Goal: Navigation & Orientation: Find specific page/section

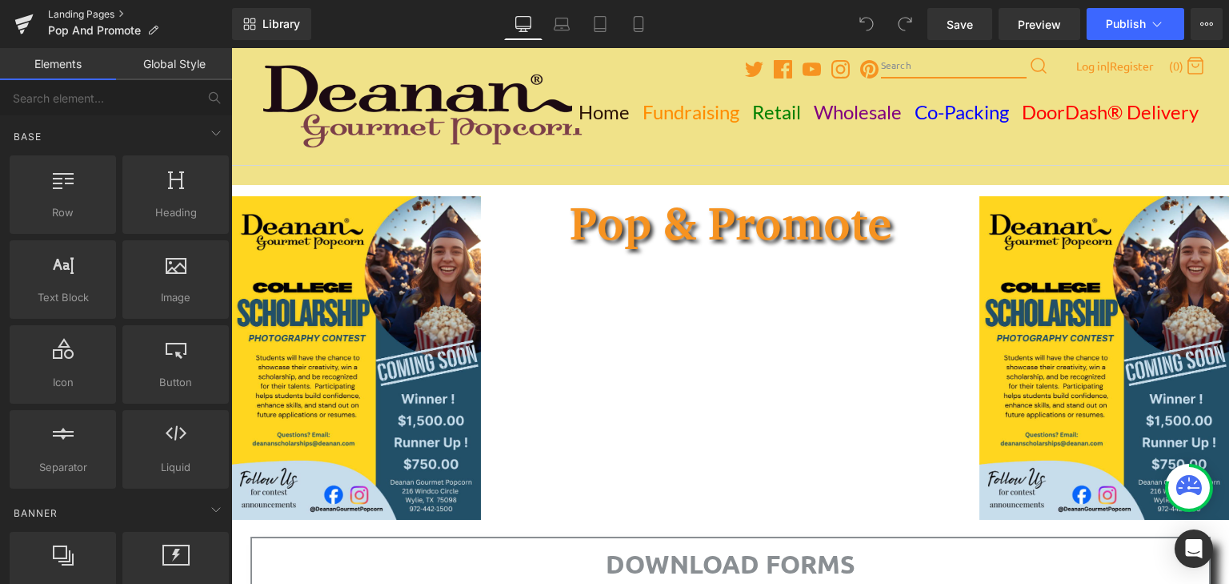
click at [86, 17] on link "Landing Pages" at bounding box center [140, 14] width 184 height 13
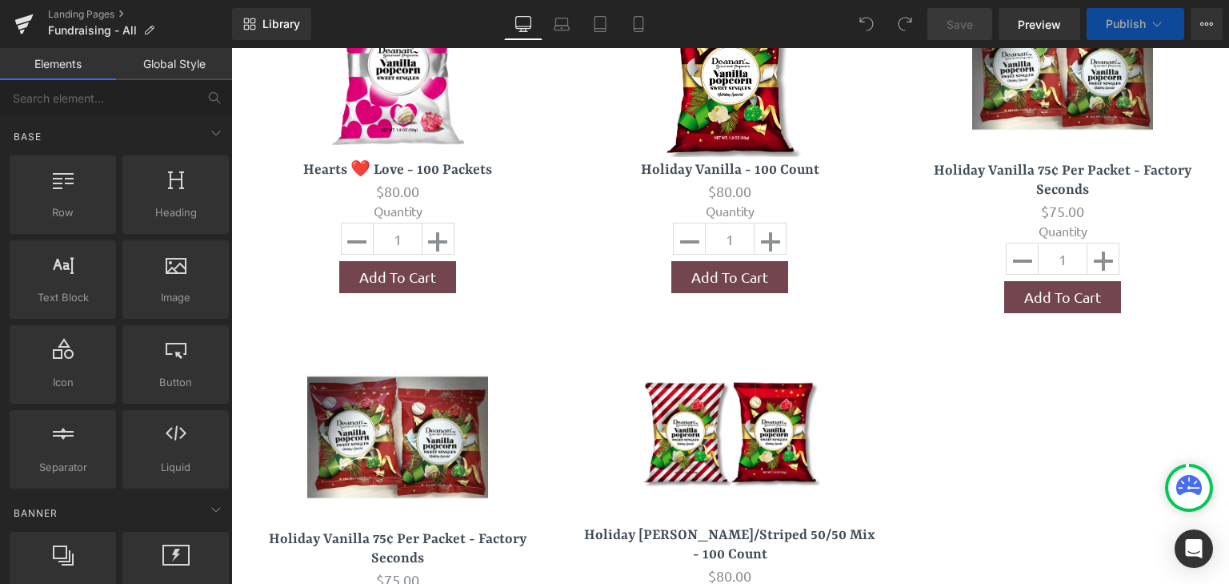
scroll to position [3048, 0]
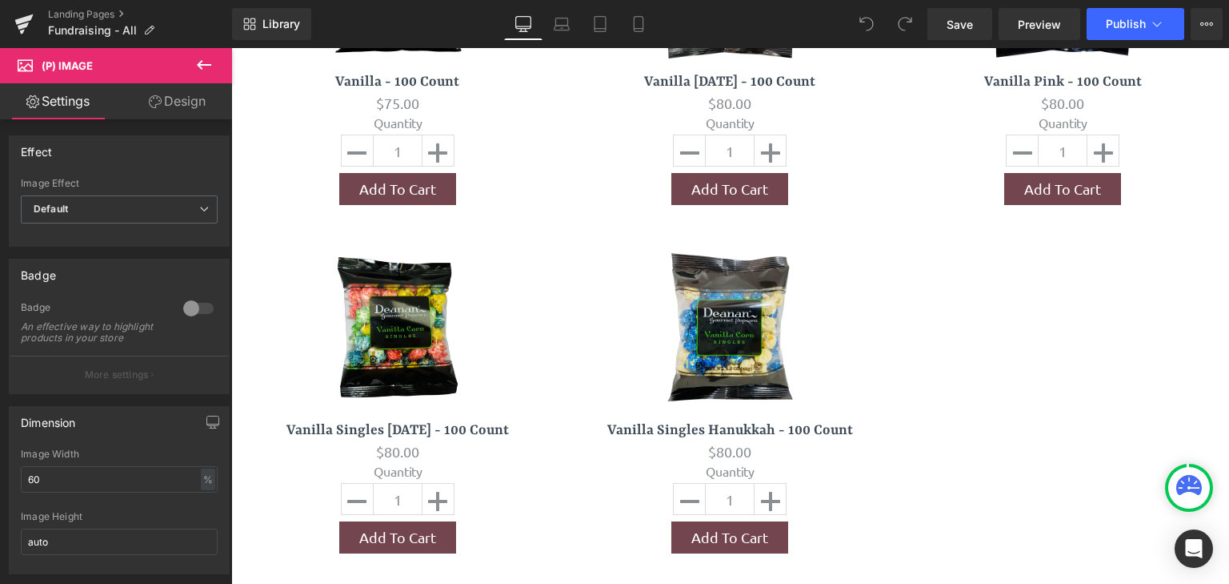
scroll to position [5409, 0]
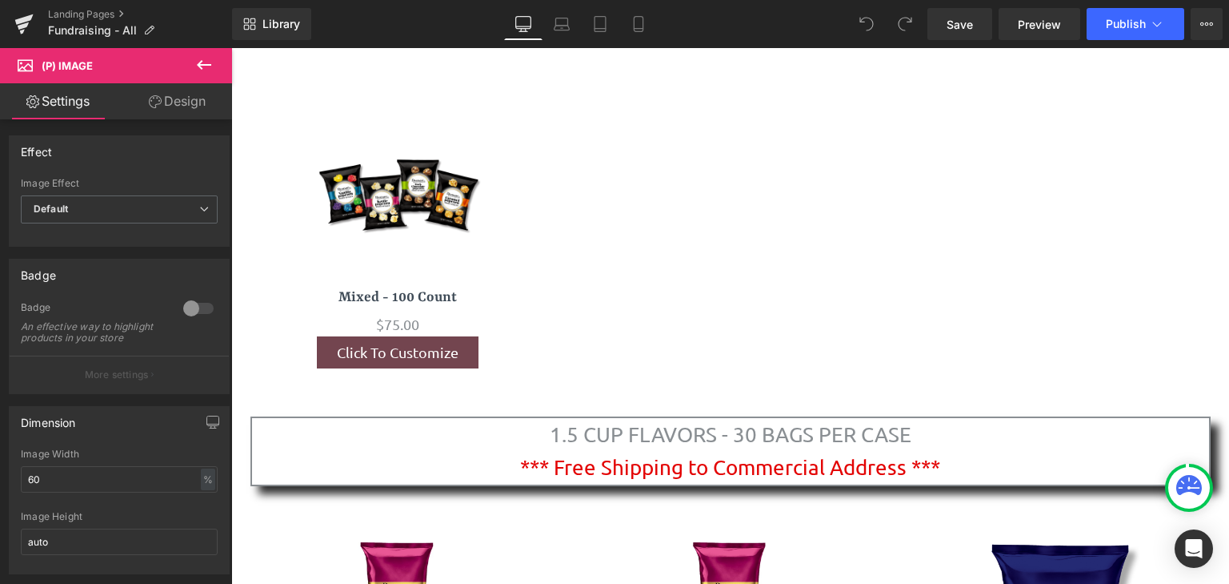
click at [455, 287] on h3 "Mixed - 100 Count" at bounding box center [397, 300] width 301 height 26
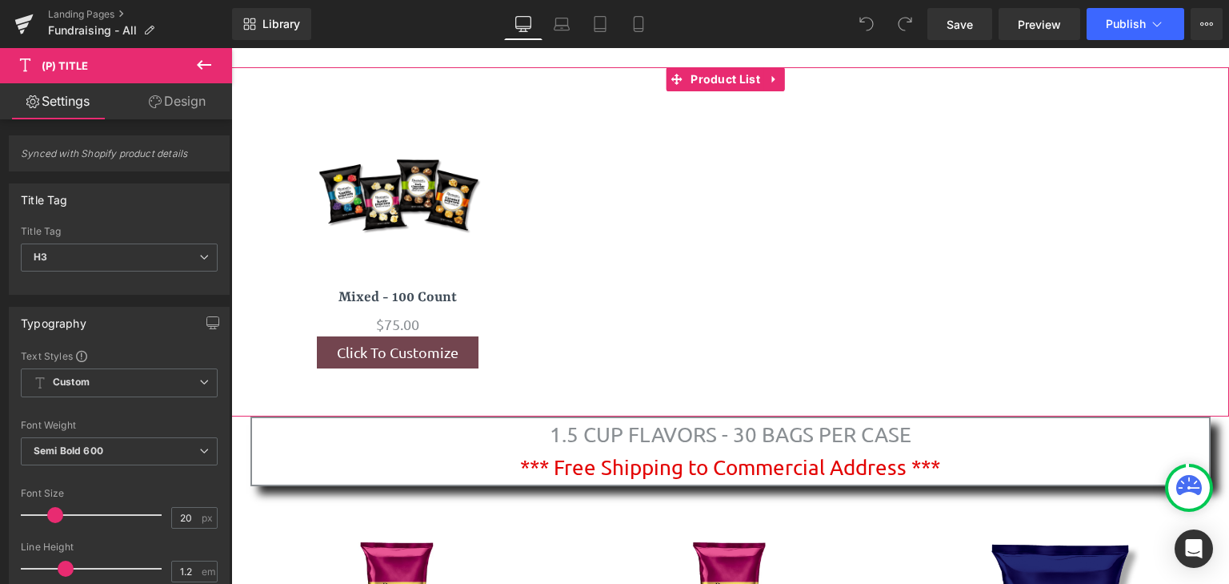
click at [445, 163] on div "Sale Off (P) Image" at bounding box center [397, 197] width 301 height 180
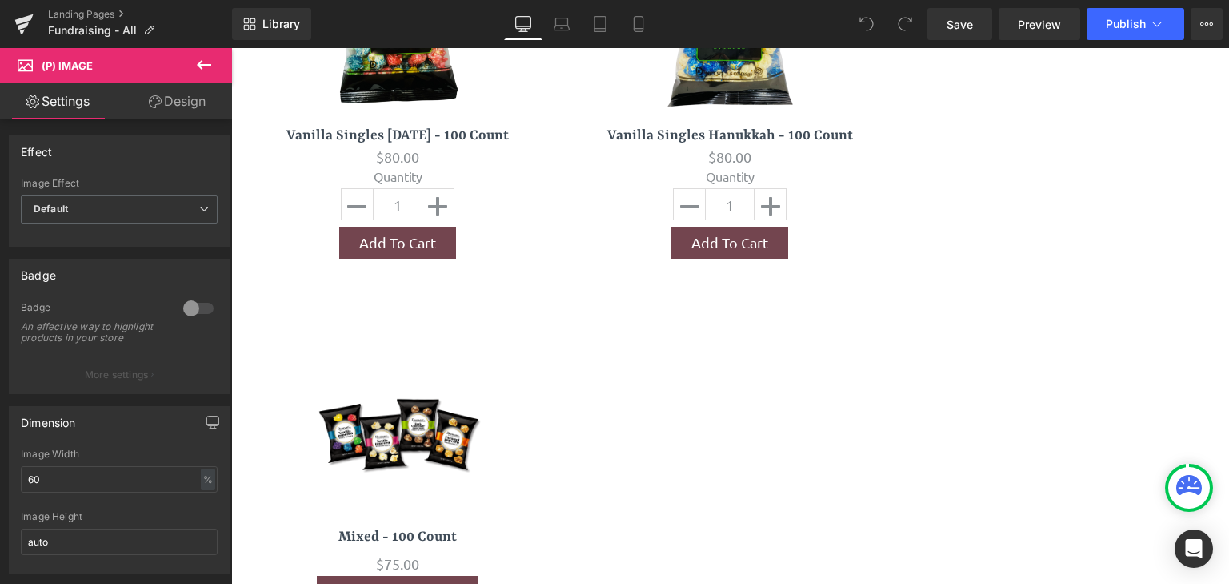
scroll to position [5196, 0]
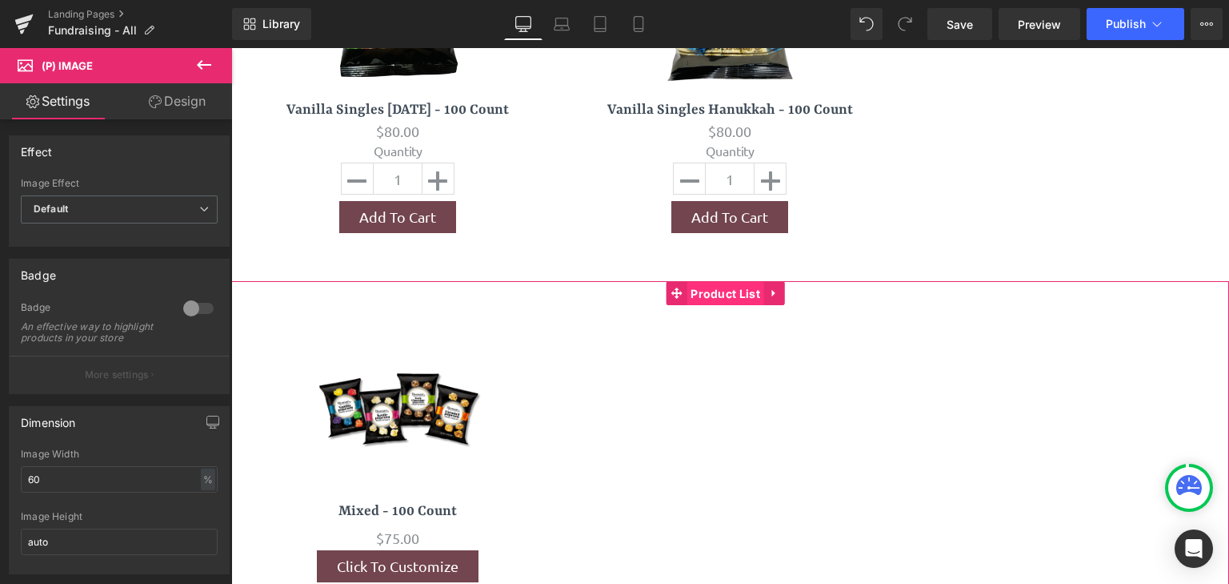
click at [701, 282] on span "Product List" at bounding box center [726, 294] width 78 height 24
